Goal: Use online tool/utility: Utilize a website feature to perform a specific function

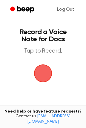
click at [45, 73] on span "button" at bounding box center [43, 73] width 18 height 18
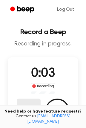
click at [28, 105] on button "Delete" at bounding box center [29, 111] width 24 height 24
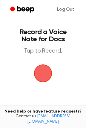
click at [44, 72] on span "button" at bounding box center [42, 73] width 17 height 17
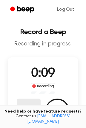
click at [30, 104] on button "Delete" at bounding box center [29, 111] width 24 height 24
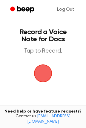
click at [41, 79] on span "button" at bounding box center [42, 73] width 17 height 17
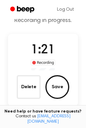
scroll to position [24, 0]
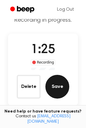
click at [56, 87] on button "Save" at bounding box center [57, 87] width 24 height 24
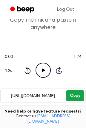
click at [73, 97] on button "Copy" at bounding box center [75, 95] width 18 height 11
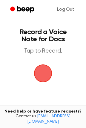
click at [38, 75] on span "button" at bounding box center [42, 73] width 17 height 17
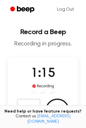
click at [31, 110] on div "Need help or have feature requests? Contact us [EMAIL_ADDRESS][DOMAIN_NAME]" at bounding box center [43, 116] width 86 height 23
click at [29, 106] on button "Delete" at bounding box center [29, 111] width 24 height 24
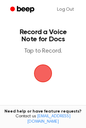
click at [48, 75] on span "button" at bounding box center [42, 73] width 17 height 17
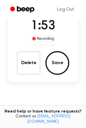
scroll to position [48, 0]
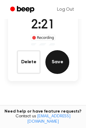
click at [61, 57] on button "Save" at bounding box center [57, 62] width 24 height 24
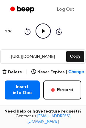
scroll to position [78, 0]
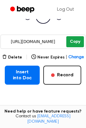
click at [74, 42] on button "Copy" at bounding box center [75, 41] width 18 height 11
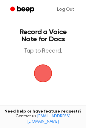
click at [45, 74] on span "button" at bounding box center [43, 74] width 28 height 28
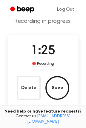
scroll to position [25, 0]
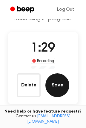
click at [57, 80] on button "Save" at bounding box center [57, 85] width 24 height 24
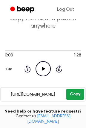
click at [71, 95] on button "Copy" at bounding box center [75, 94] width 18 height 11
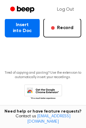
scroll to position [126, 0]
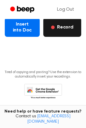
click at [54, 27] on span "button" at bounding box center [53, 28] width 4 height 4
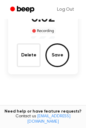
scroll to position [56, 0]
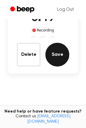
click at [56, 52] on button "Save" at bounding box center [57, 55] width 24 height 24
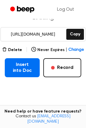
scroll to position [85, 0]
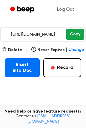
click at [72, 33] on button "Copy" at bounding box center [75, 34] width 18 height 11
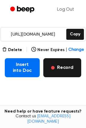
click at [60, 71] on button "Record" at bounding box center [62, 67] width 38 height 19
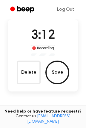
scroll to position [38, 0]
click at [60, 71] on button "Save" at bounding box center [57, 73] width 24 height 24
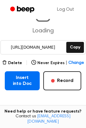
scroll to position [72, 0]
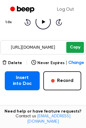
click at [73, 48] on button "Copy" at bounding box center [75, 47] width 18 height 11
